Goal: Task Accomplishment & Management: Manage account settings

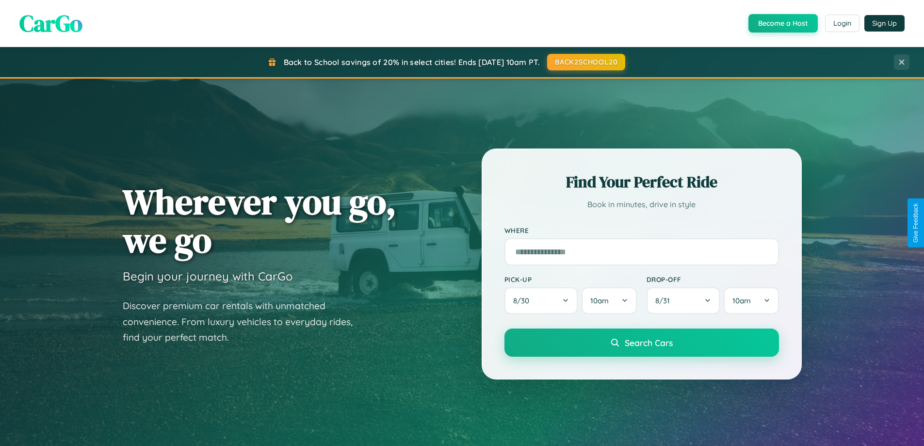
scroll to position [418, 0]
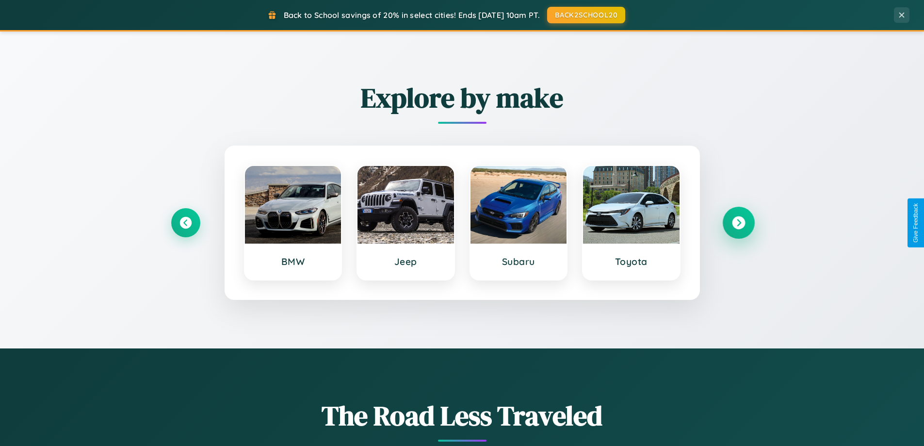
click at [739, 223] on icon at bounding box center [738, 222] width 13 height 13
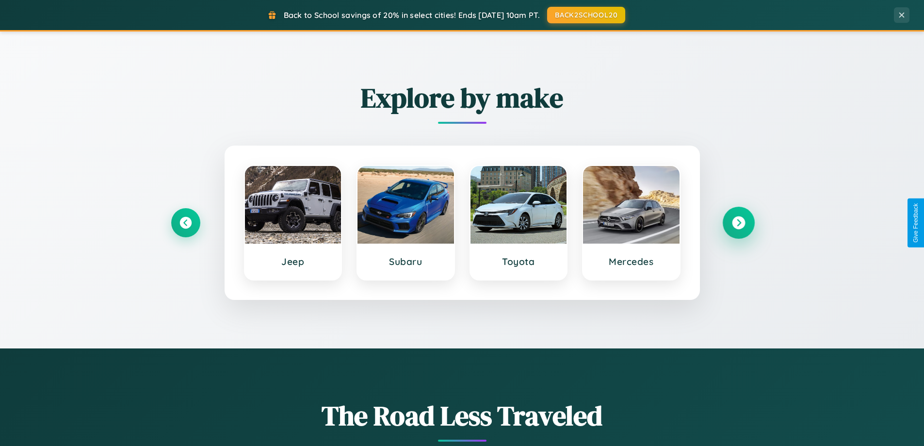
click at [739, 223] on icon at bounding box center [738, 222] width 13 height 13
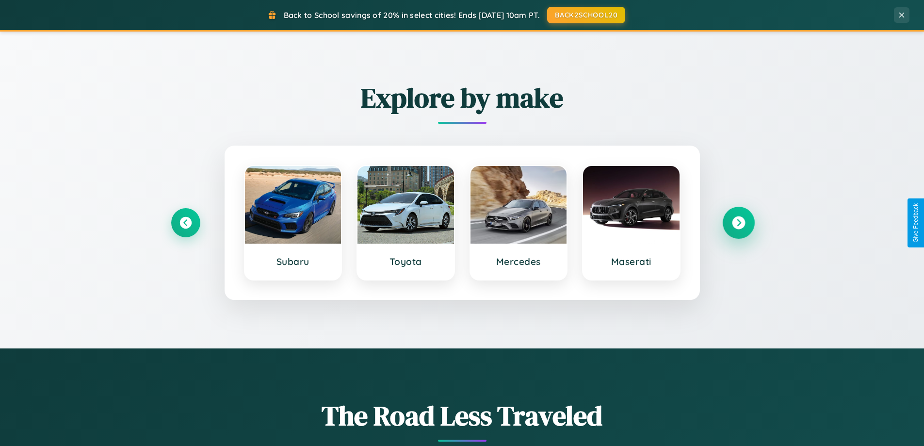
click at [739, 223] on icon at bounding box center [738, 222] width 13 height 13
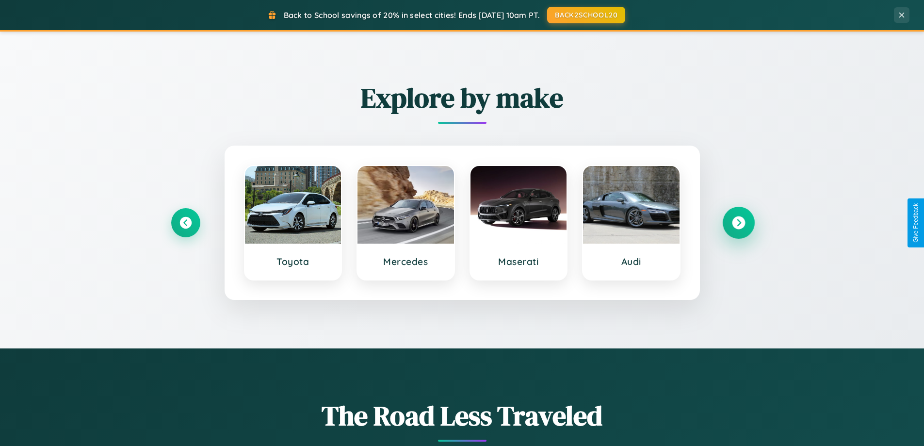
click at [739, 223] on icon at bounding box center [738, 222] width 13 height 13
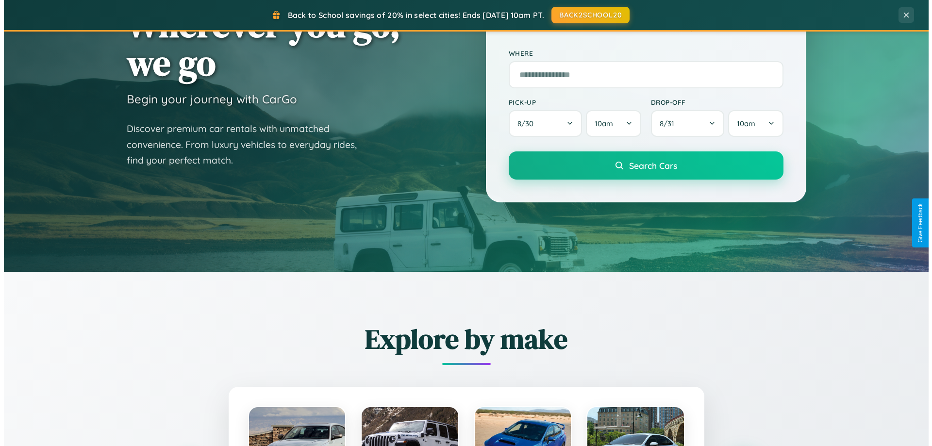
scroll to position [0, 0]
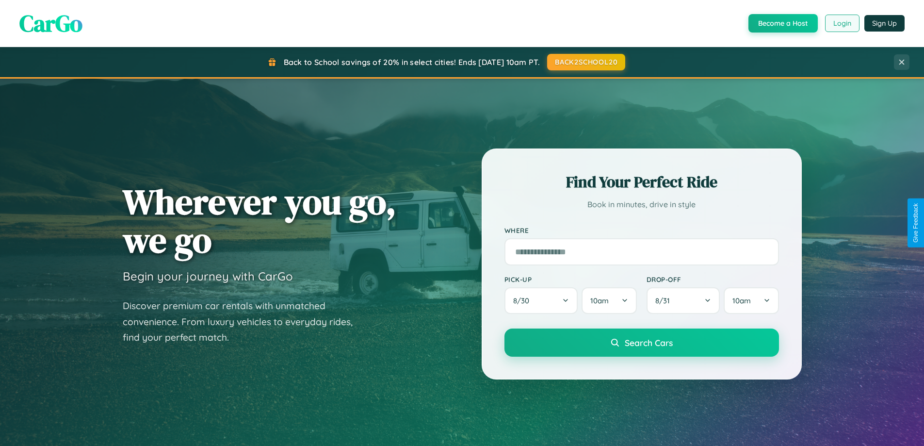
click at [842, 23] on button "Login" at bounding box center [842, 23] width 34 height 17
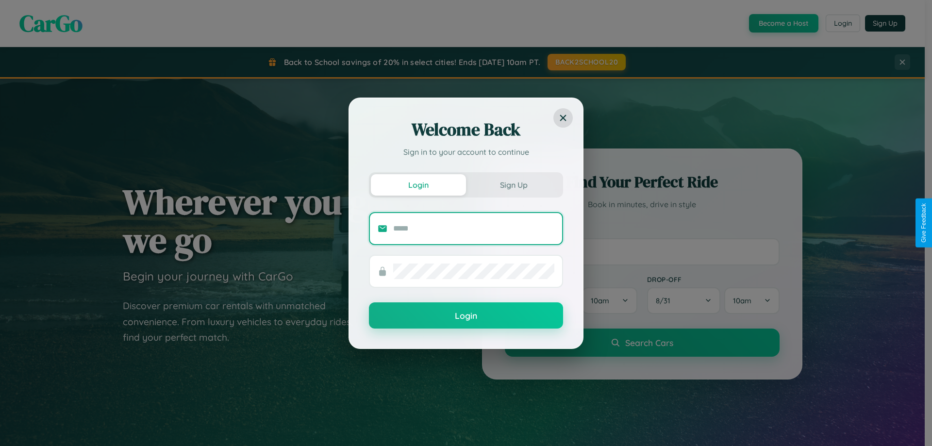
click at [474, 228] on input "text" at bounding box center [473, 229] width 161 height 16
type input "**********"
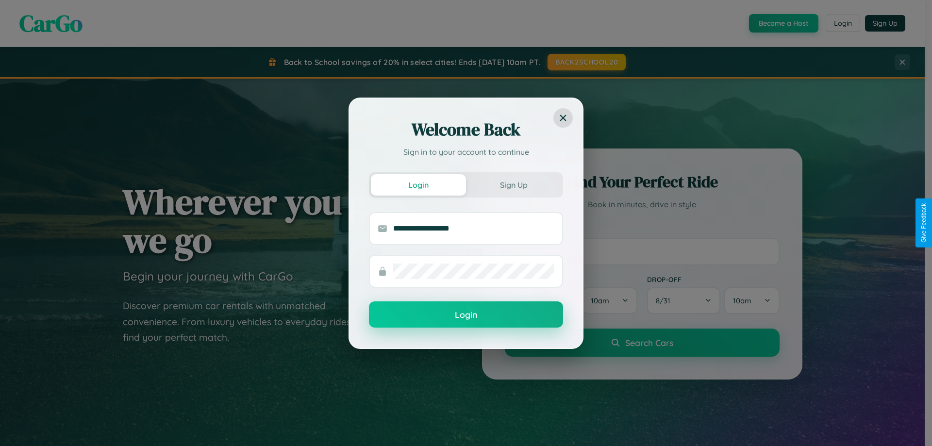
click at [466, 315] on button "Login" at bounding box center [466, 314] width 194 height 26
